Goal: Browse casually: Explore the website without a specific task or goal

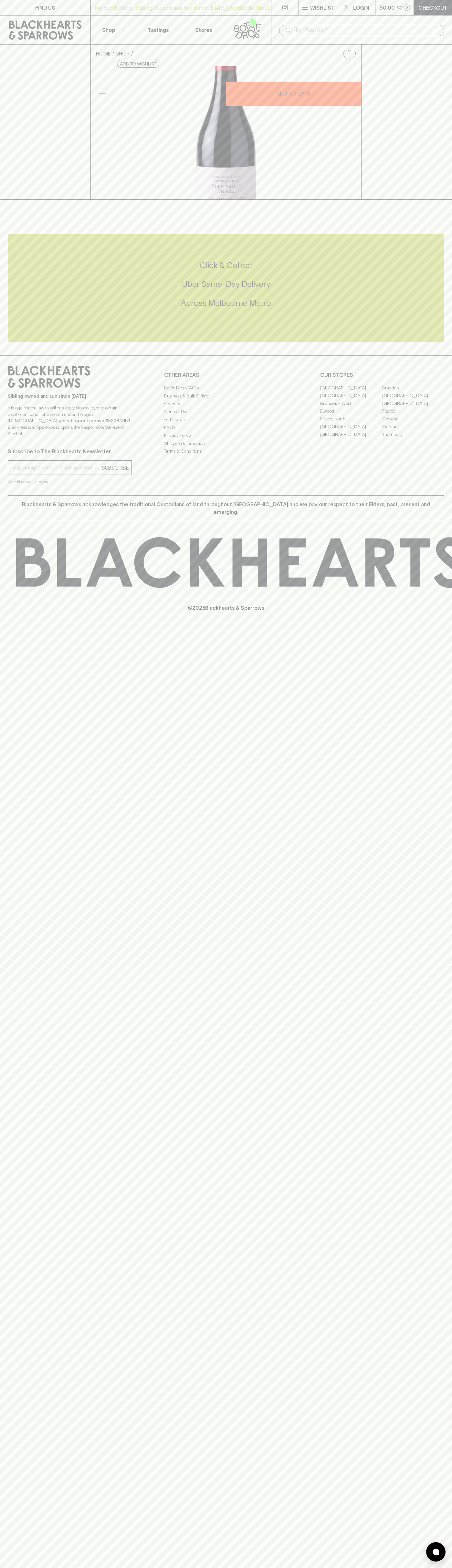
click at [269, 12] on div "| No Bad Bottles | Sibling Owned and Run Since [DATE] | No Bad Bottles | Siblin…" at bounding box center [180, 7] width 181 height 15
click at [443, 612] on p "© 2025 Blackhearts & Sparrows" at bounding box center [226, 600] width 452 height 24
click at [311, 1567] on html "FIND US | No Bad Bottles | Sibling Owned and Run Since [DATE] | No Bad Bottles …" at bounding box center [226, 784] width 452 height 1568
click at [2, 1472] on div "FIND US | No Bad Bottles | Sibling Owned and Run Since [DATE] | No Bad Bottles …" at bounding box center [226, 784] width 452 height 1568
